Goal: Task Accomplishment & Management: Use online tool/utility

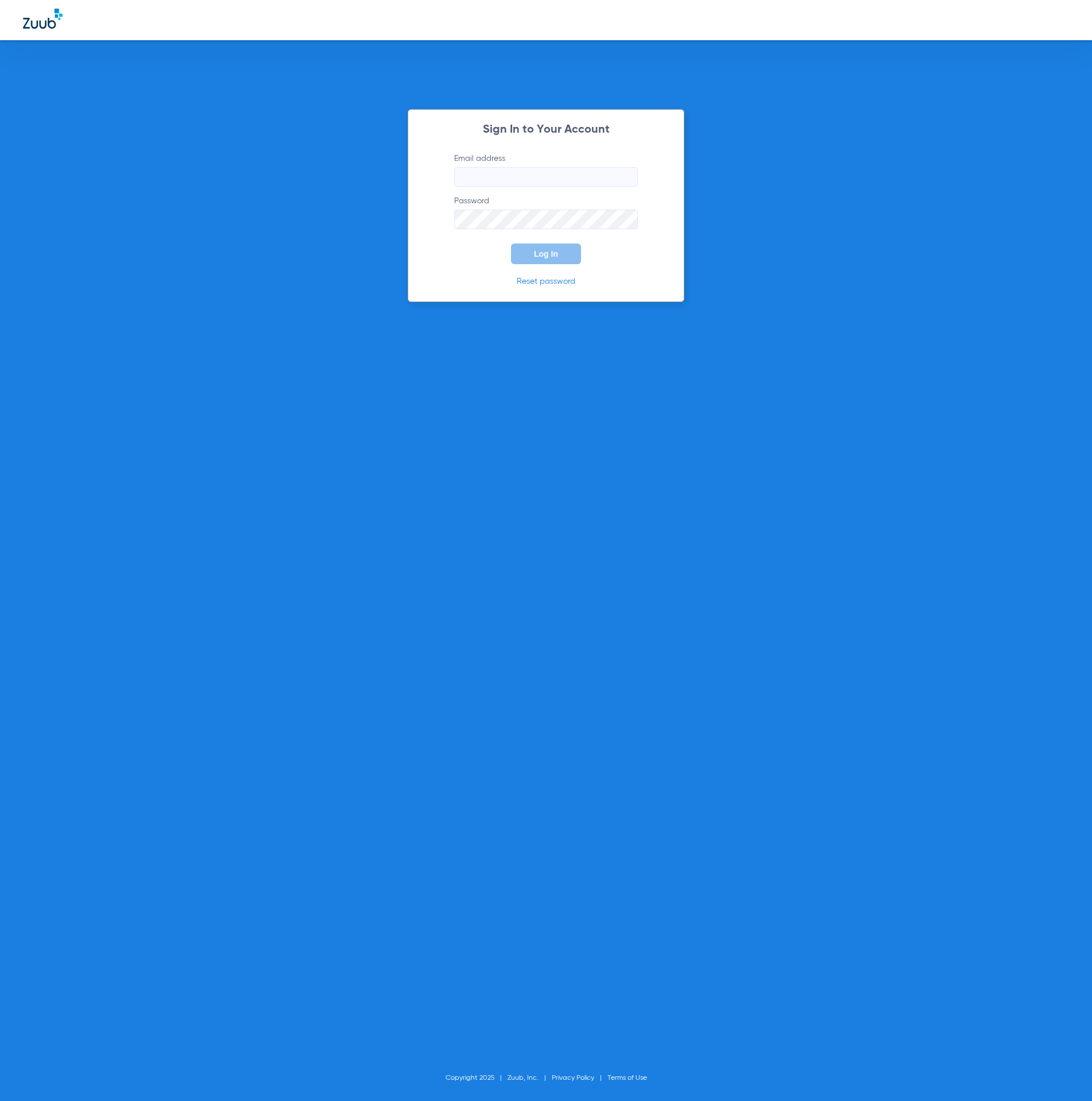
type input "[PERSON_NAME][EMAIL_ADDRESS][DOMAIN_NAME]"
click at [557, 257] on span "Log In" at bounding box center [546, 254] width 24 height 9
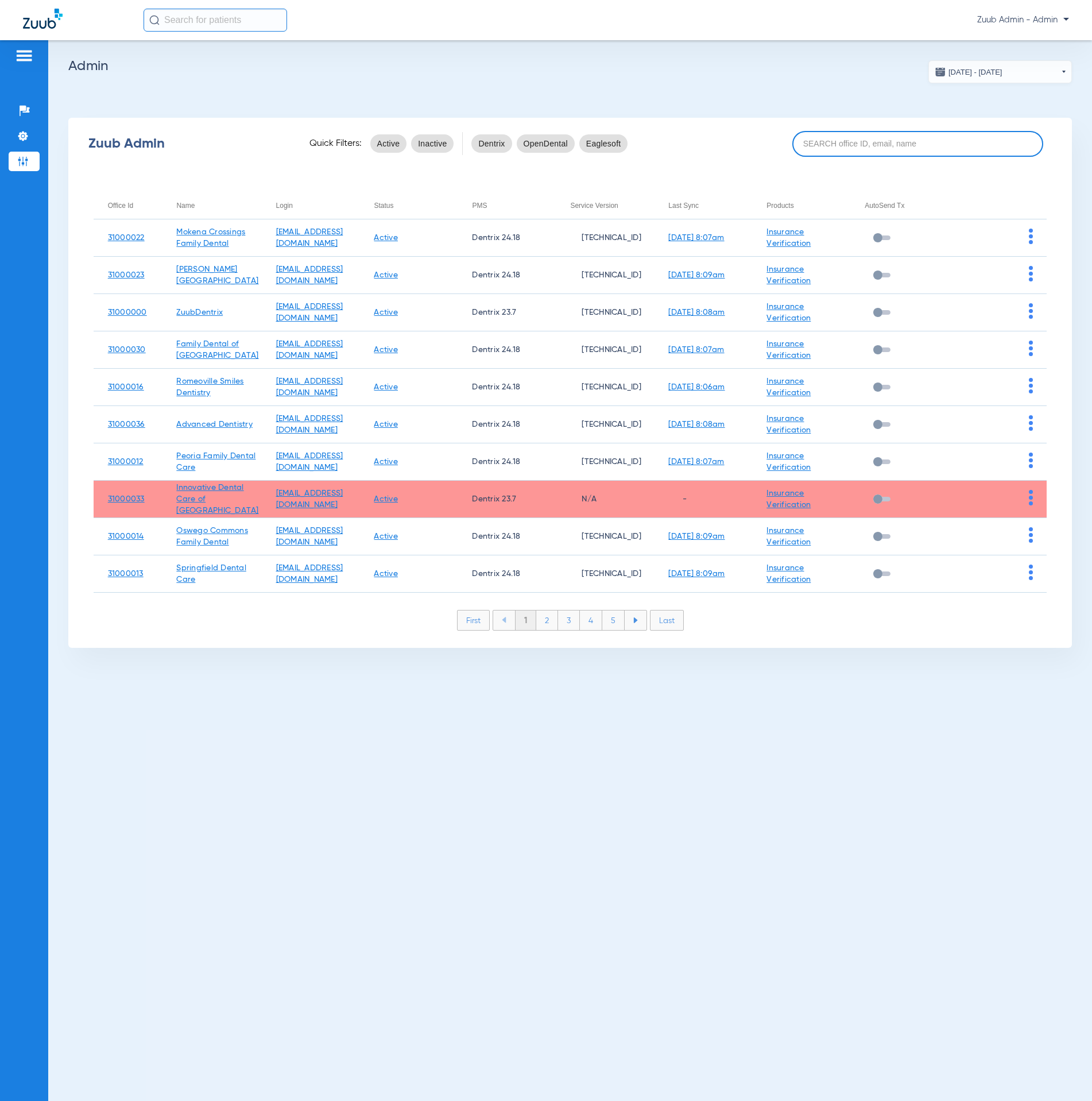
click at [870, 144] on input at bounding box center [918, 143] width 251 height 26
paste input "Beardstown Family Dental"
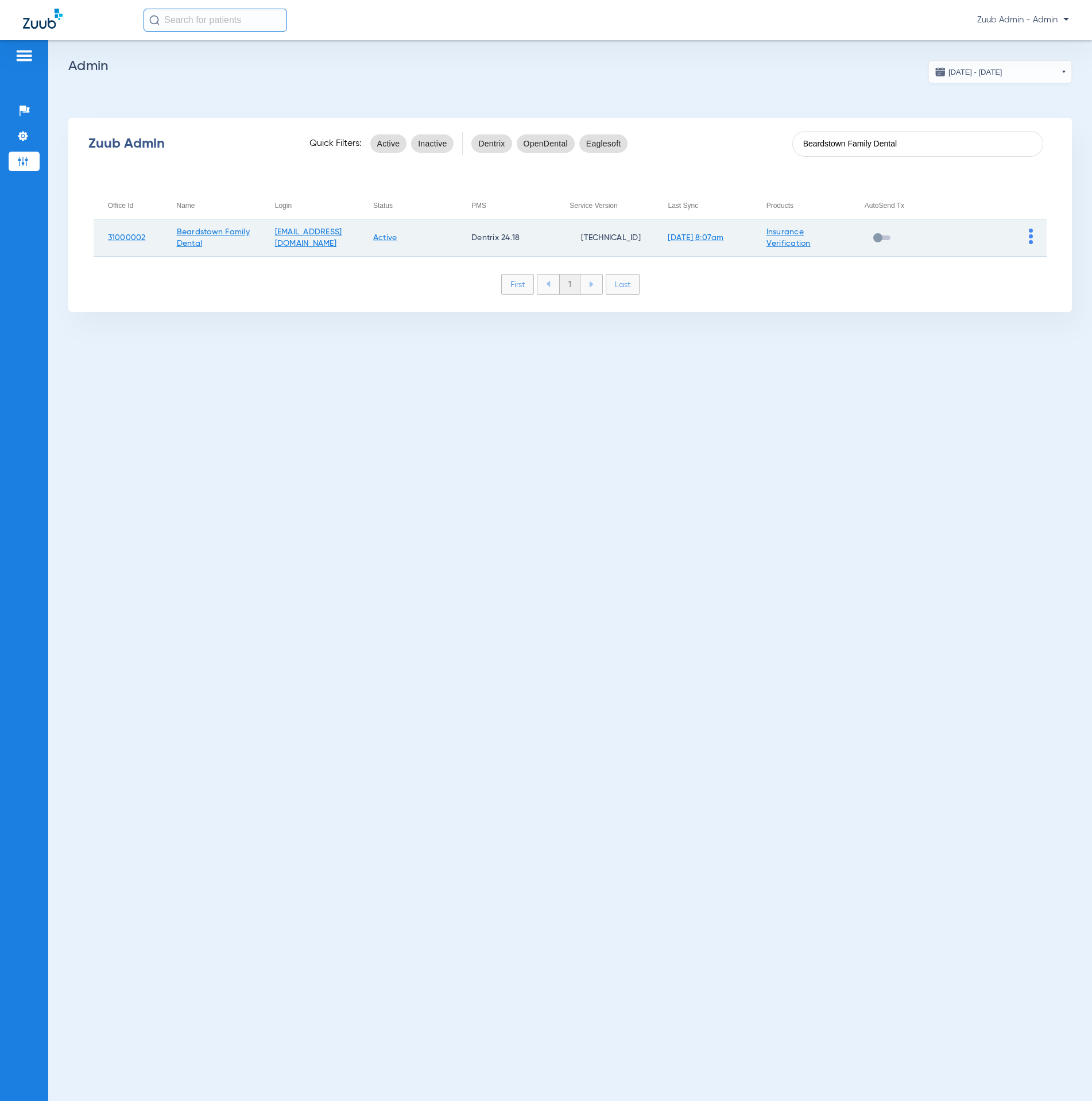
type input "Beardstown Family Dental"
click at [1030, 239] on img at bounding box center [1031, 236] width 4 height 15
drag, startPoint x: 1005, startPoint y: 261, endPoint x: 995, endPoint y: 252, distance: 13.5
click at [1005, 261] on span "View Account" at bounding box center [1000, 260] width 48 height 8
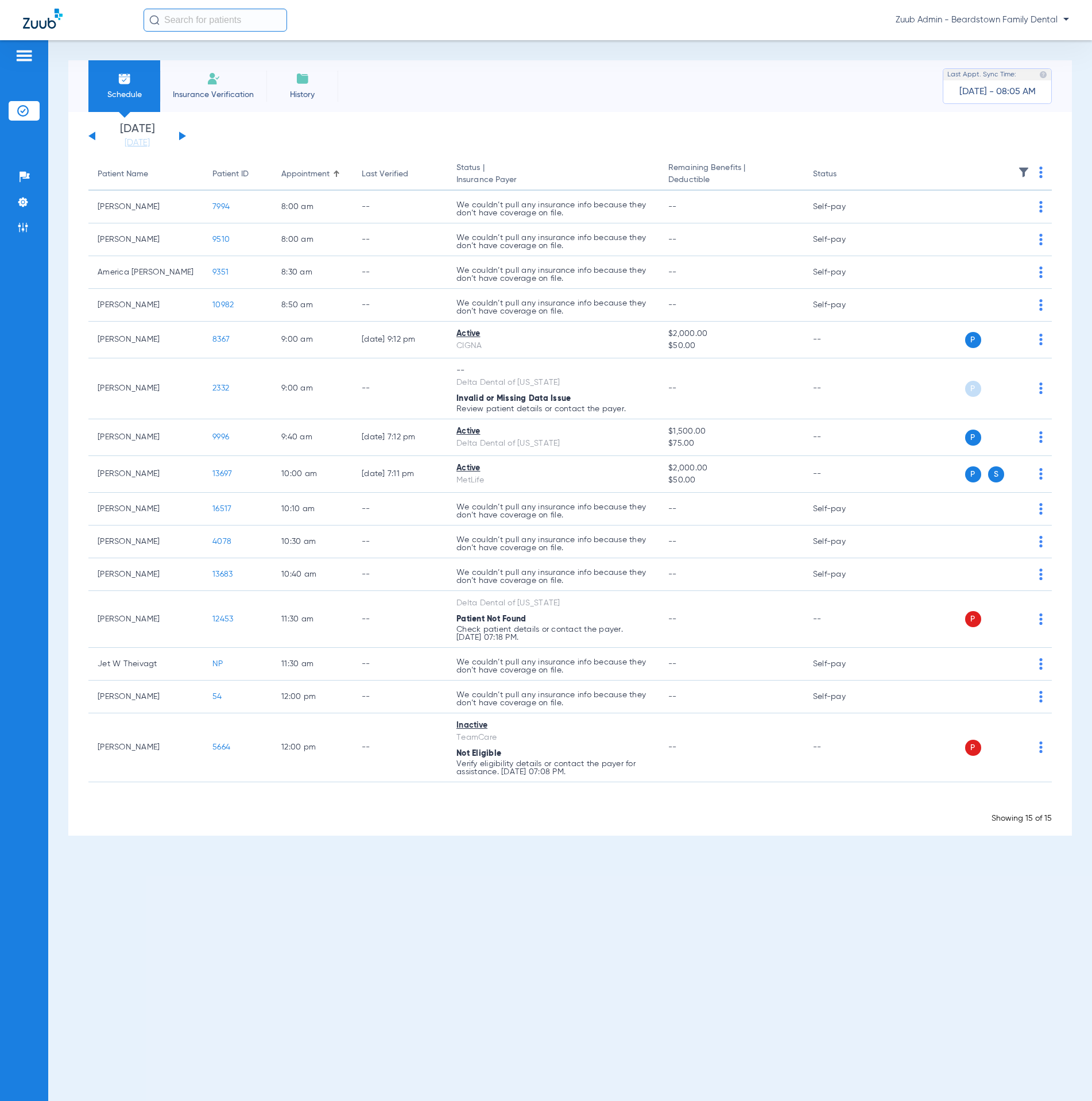
click at [237, 14] on input "text" at bounding box center [215, 20] width 143 height 23
paste input "6140"
type input "6140"
click at [216, 62] on span "[PERSON_NAME]" at bounding box center [184, 61] width 64 height 9
